Goal: Check status

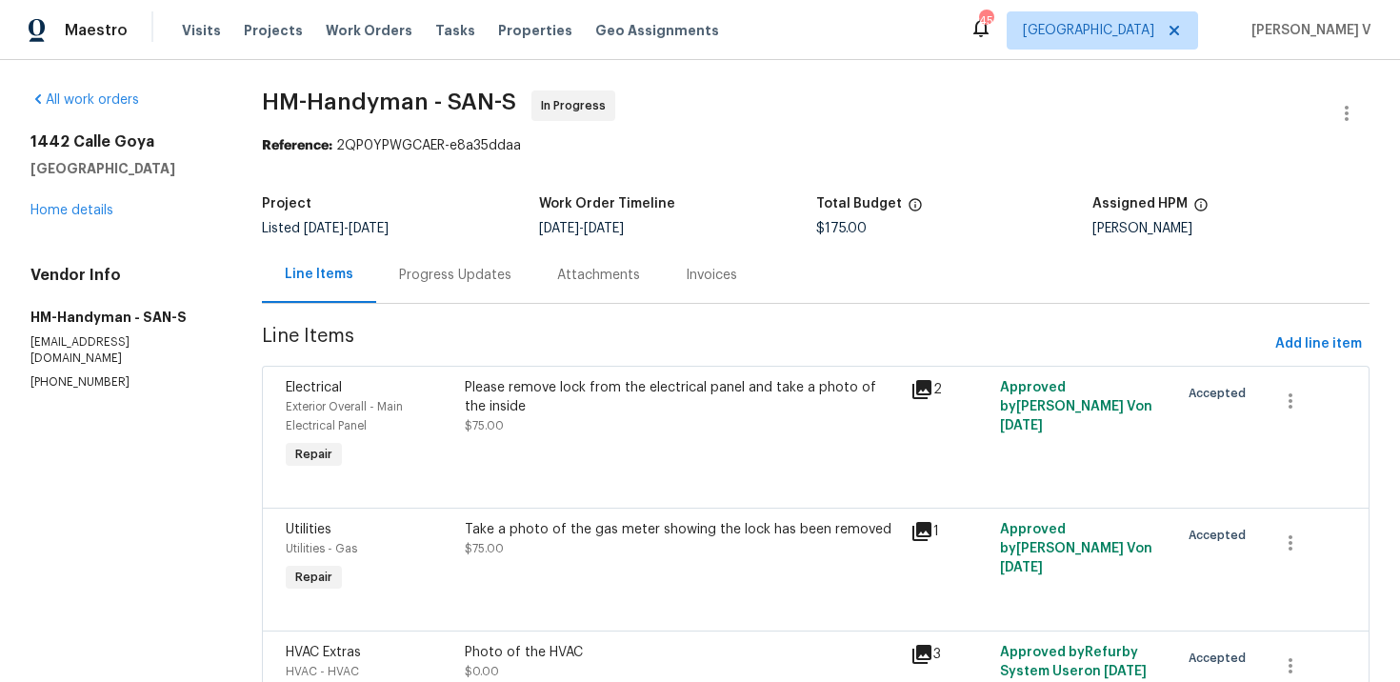
click at [458, 271] on div "Progress Updates" at bounding box center [455, 275] width 112 height 19
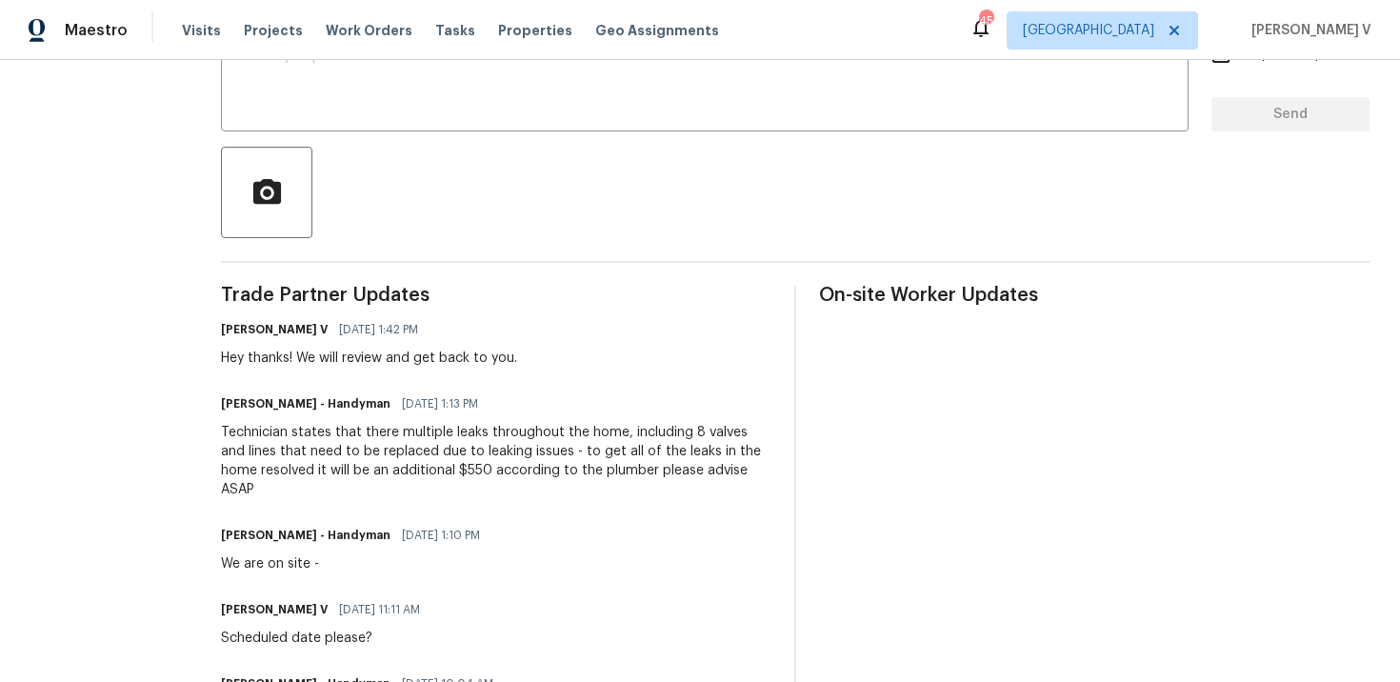
scroll to position [449, 0]
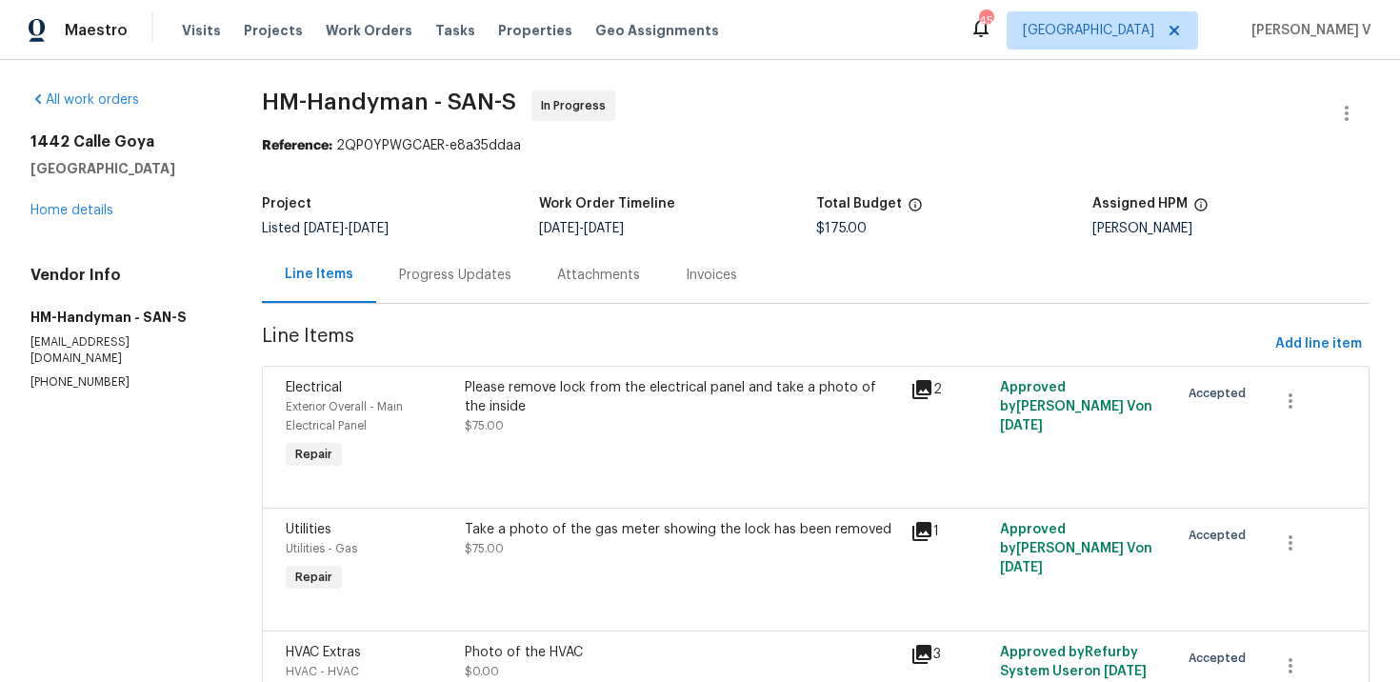
click at [496, 287] on div "Progress Updates" at bounding box center [455, 275] width 158 height 56
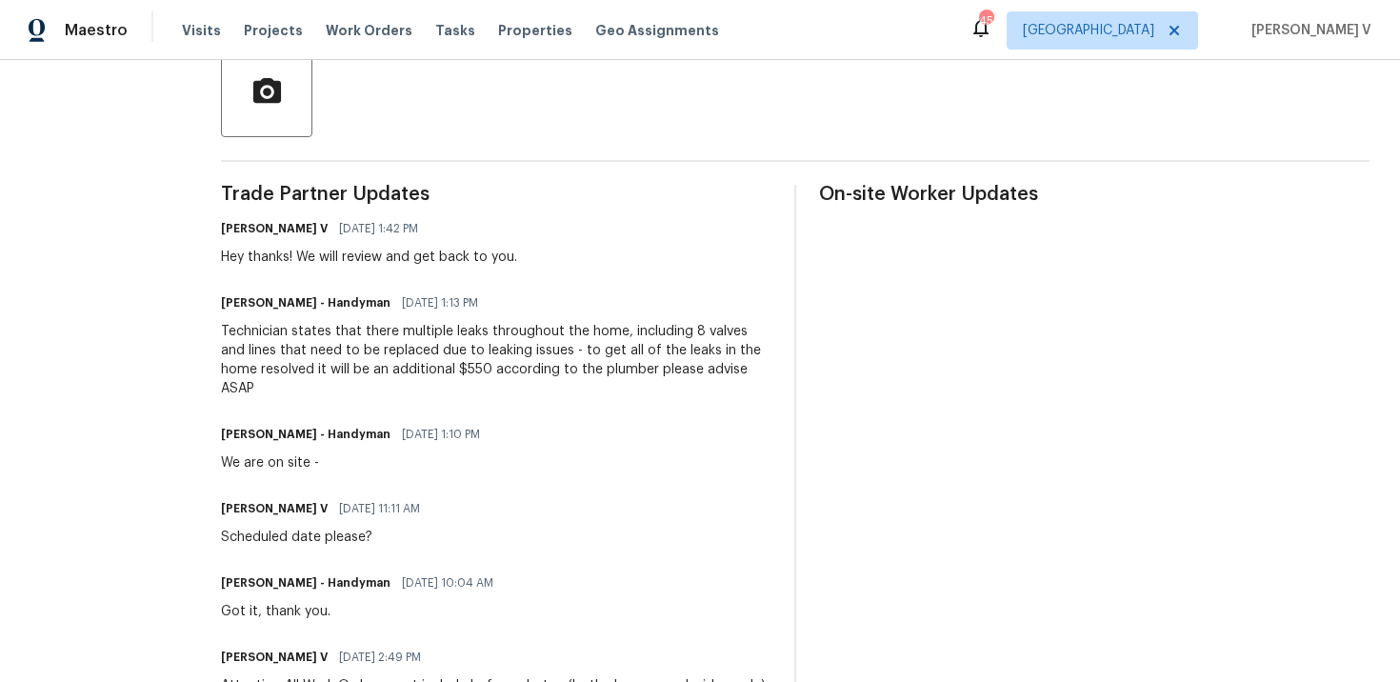
scroll to position [451, 0]
